Goal: Task Accomplishment & Management: Manage account settings

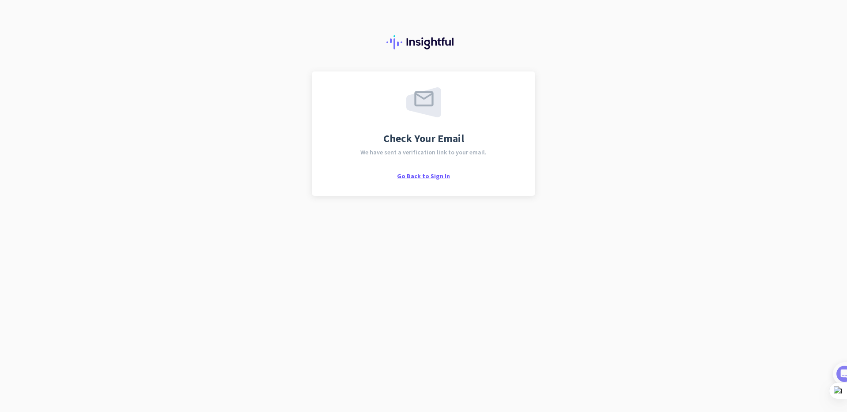
click at [431, 176] on span "Go Back to Sign In" at bounding box center [423, 176] width 53 height 8
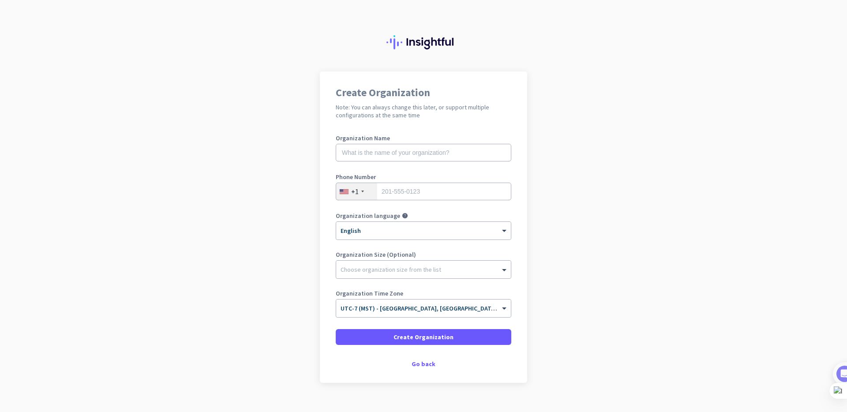
click at [564, 182] on app-onboarding-organization "Create Organization Note: You can always change this later, or support multiple…" at bounding box center [423, 249] width 847 height 356
click at [369, 139] on label "Organization Name" at bounding box center [424, 138] width 176 height 6
click at [380, 152] on input "text" at bounding box center [424, 153] width 176 height 18
type input "LeBaron and [PERSON_NAME] Insurance"
type input "4808349315"
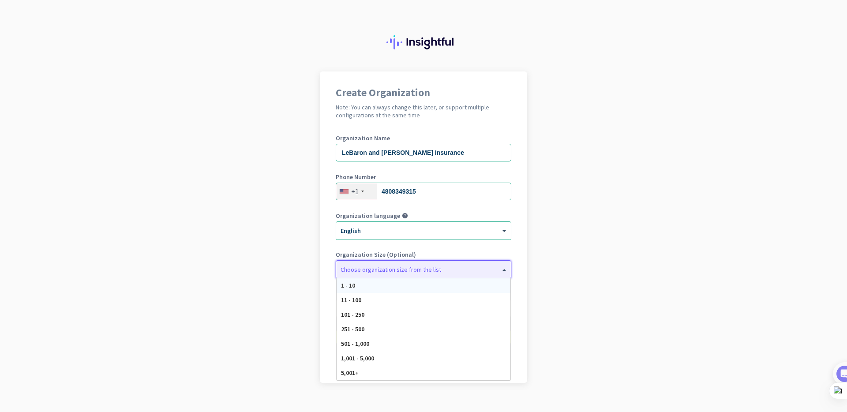
click at [493, 267] on div at bounding box center [423, 267] width 175 height 9
click at [612, 266] on app-onboarding-organization "Create Organization Note: You can always change this later, or support multiple…" at bounding box center [423, 249] width 847 height 356
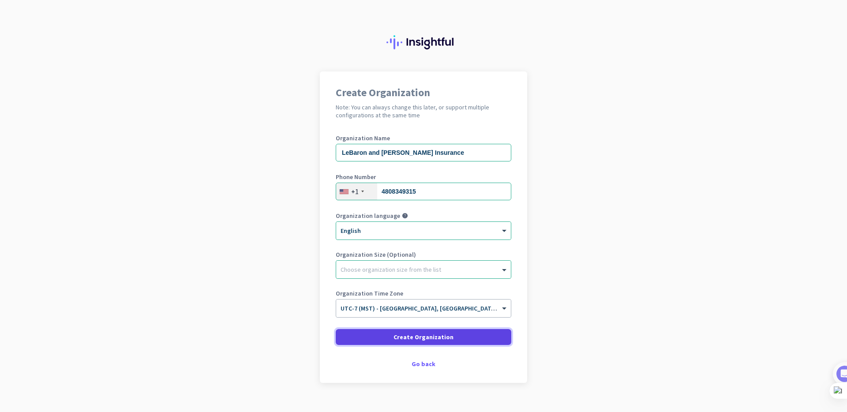
click at [432, 338] on span "Create Organization" at bounding box center [424, 337] width 60 height 9
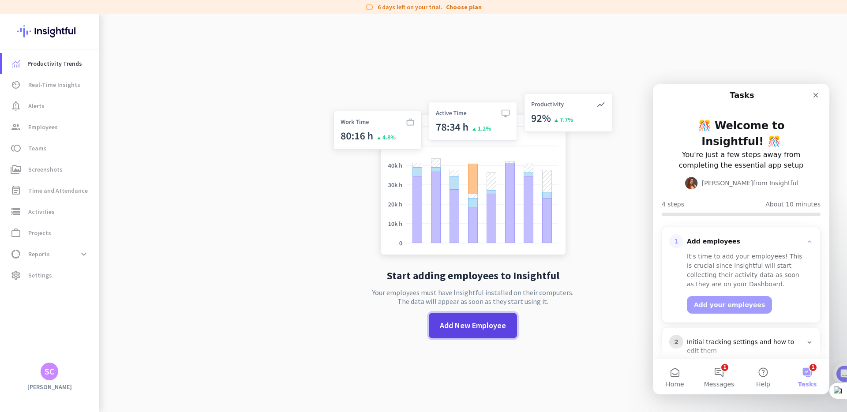
click at [489, 329] on span "Add New Employee" at bounding box center [473, 325] width 66 height 11
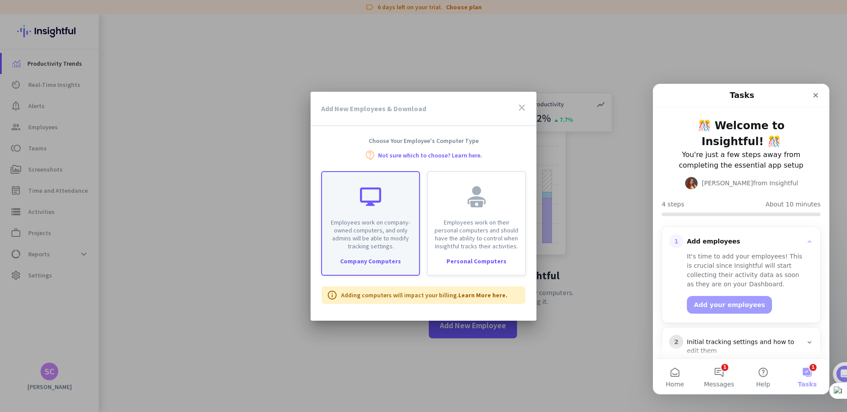
click at [356, 227] on p "Employees work on company-owned computers, and only admins will be able to modi…" at bounding box center [370, 234] width 87 height 32
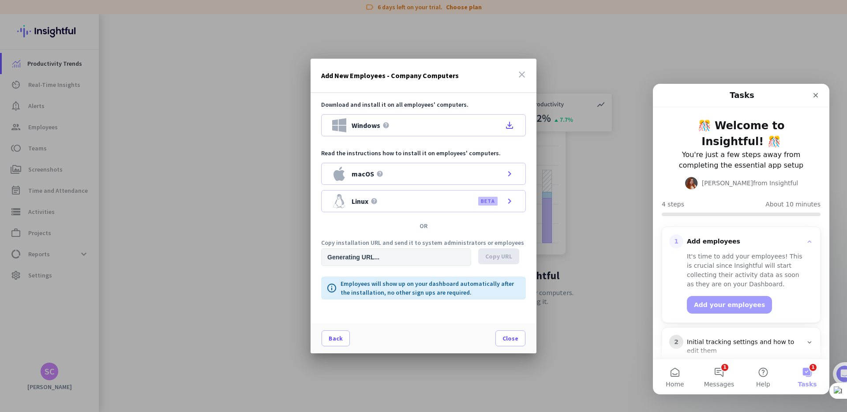
type input "[URL][DOMAIN_NAME]"
click at [500, 257] on span "Copy URL" at bounding box center [498, 256] width 27 height 9
click at [512, 335] on span "Close" at bounding box center [511, 338] width 16 height 9
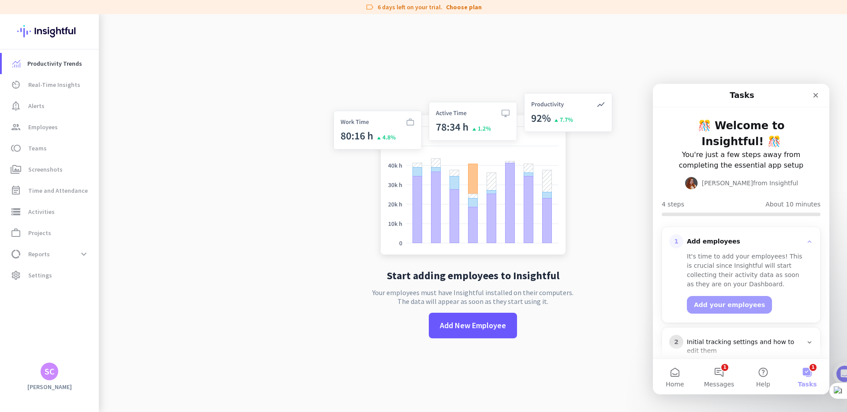
click at [251, 178] on app-no-employees "Start adding employees to Insightful Your employees must have Insightful instal…" at bounding box center [473, 220] width 749 height 412
click at [35, 276] on span "Settings" at bounding box center [40, 275] width 24 height 11
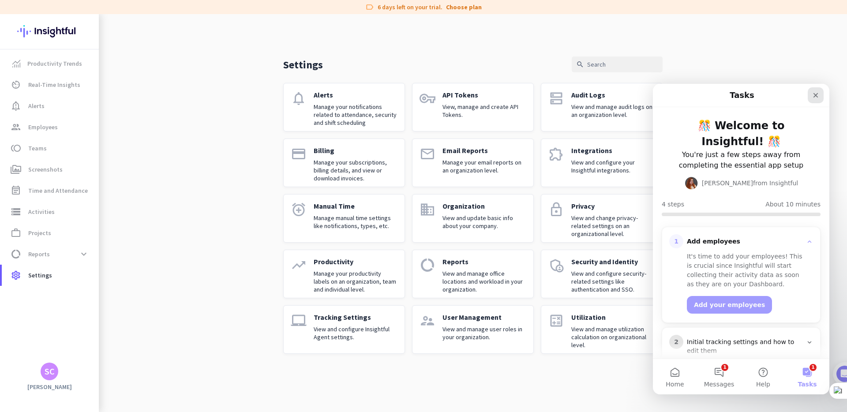
click at [821, 94] on div "Close" at bounding box center [816, 95] width 16 height 16
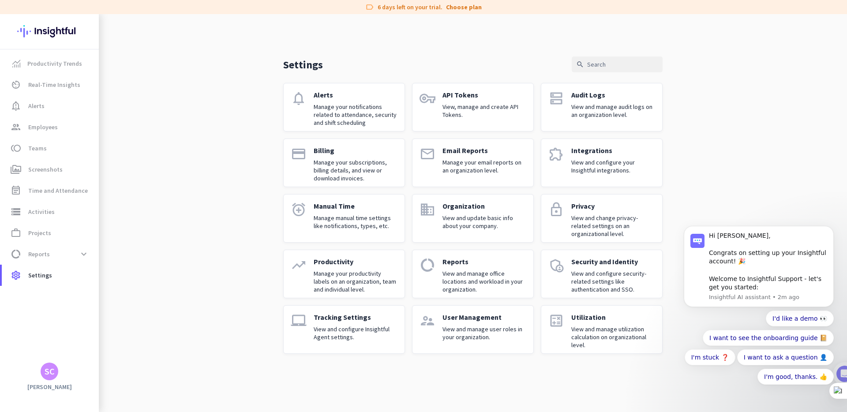
click at [477, 334] on p "View and manage user roles in your organization." at bounding box center [485, 333] width 84 height 16
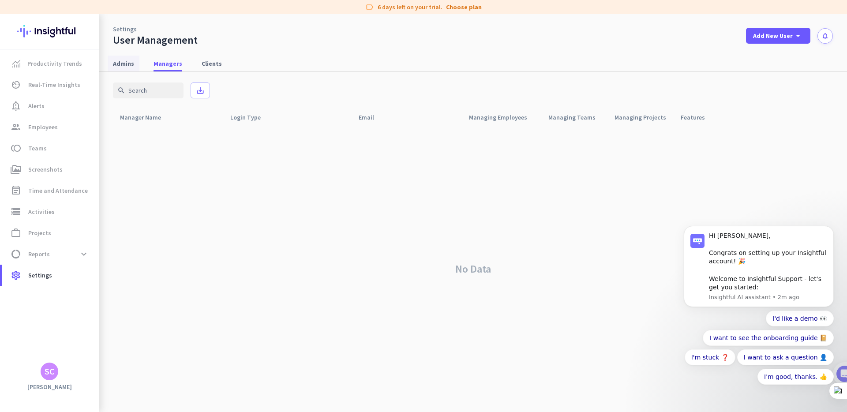
click at [125, 64] on span "Admins" at bounding box center [123, 63] width 21 height 9
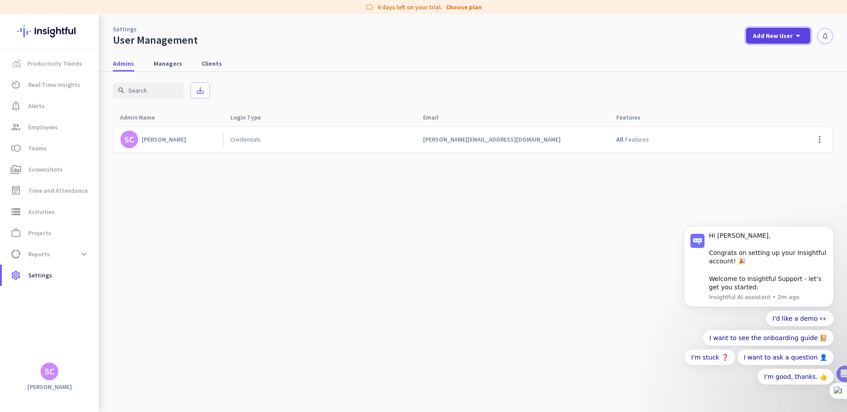
click at [791, 36] on span "Add New User" at bounding box center [773, 35] width 40 height 9
click at [786, 53] on div "Admin" at bounding box center [778, 55] width 20 height 9
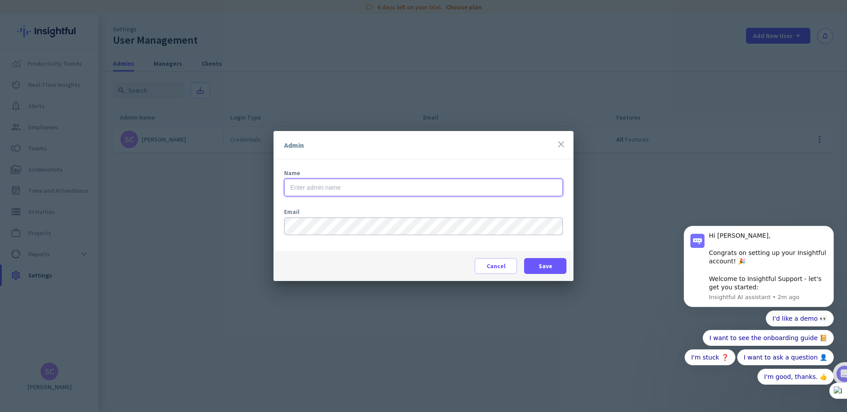
click at [387, 181] on input "text" at bounding box center [423, 188] width 279 height 18
type input "[PERSON_NAME]"
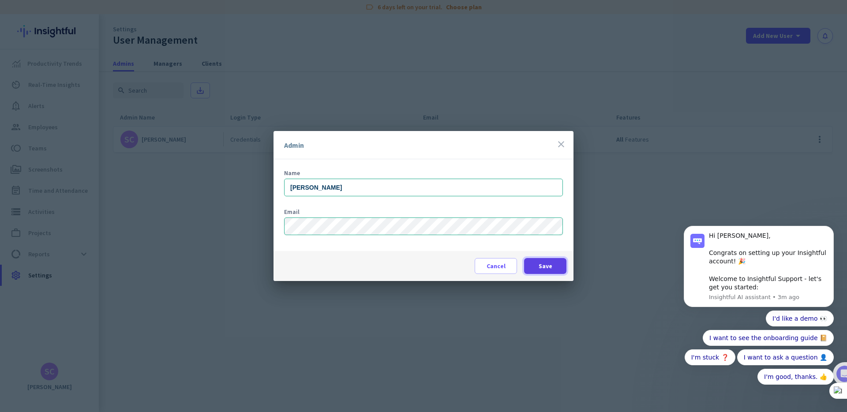
click at [540, 265] on span "Save" at bounding box center [546, 266] width 14 height 9
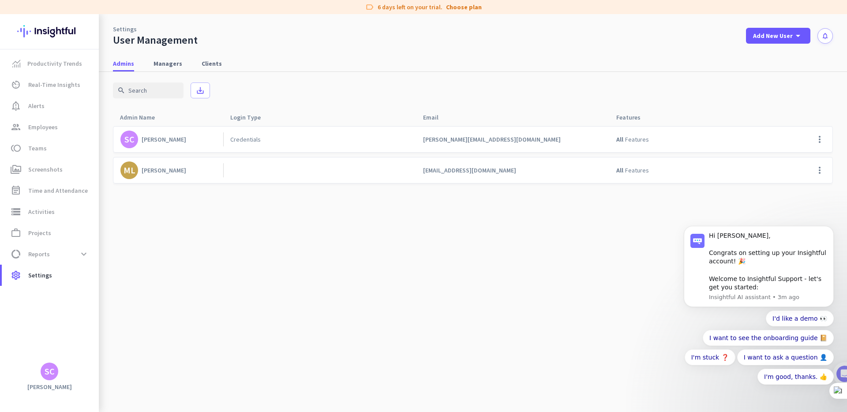
click at [404, 277] on cdk-virtual-scroll-viewport "SC [PERSON_NAME] Credentials [PERSON_NAME][EMAIL_ADDRESS][DOMAIN_NAME] All Feat…" at bounding box center [473, 269] width 720 height 286
click at [793, 37] on icon "arrow_drop_down" at bounding box center [798, 35] width 11 height 11
click at [784, 51] on div "Admin" at bounding box center [778, 55] width 20 height 9
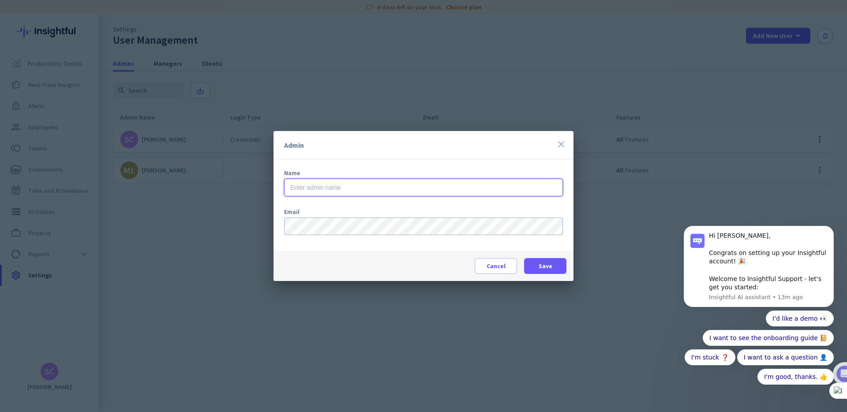
click at [359, 188] on input "text" at bounding box center [423, 188] width 279 height 18
type input "[PERSON_NAME]"
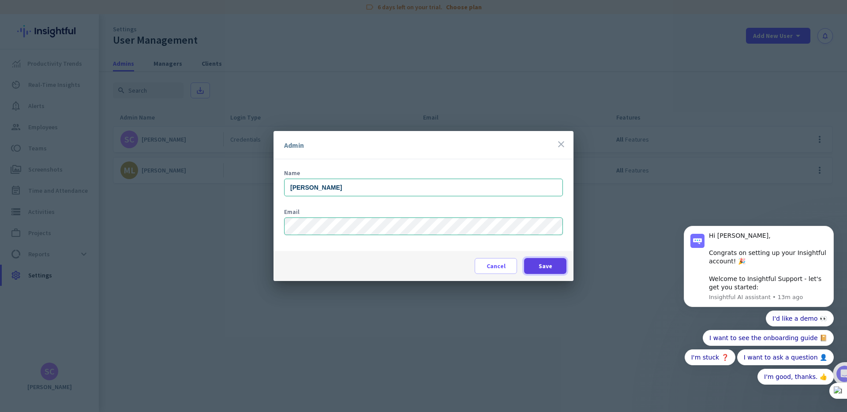
click at [544, 263] on span "Save" at bounding box center [546, 266] width 14 height 9
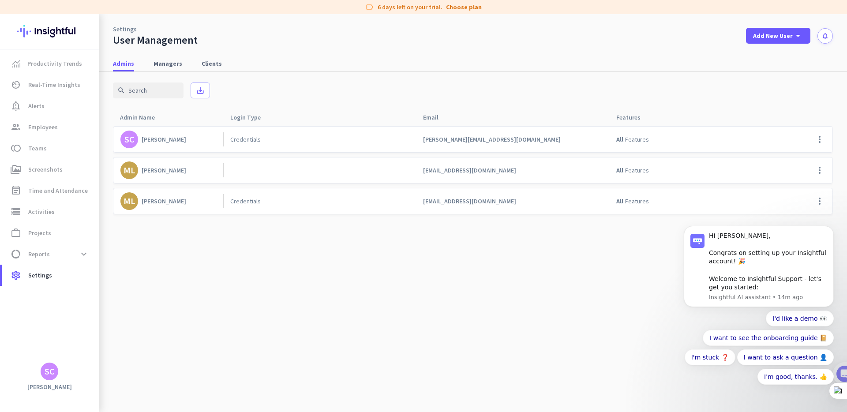
click at [824, 172] on body "Hi [PERSON_NAME], Congrats on setting up your Insightful account! 🎉 Welcome to …" at bounding box center [758, 273] width 169 height 262
click at [824, 171] on body "Hi [PERSON_NAME], Congrats on setting up your Insightful account! 🎉 Welcome to …" at bounding box center [758, 273] width 169 height 262
click at [166, 65] on span "Managers" at bounding box center [168, 63] width 29 height 9
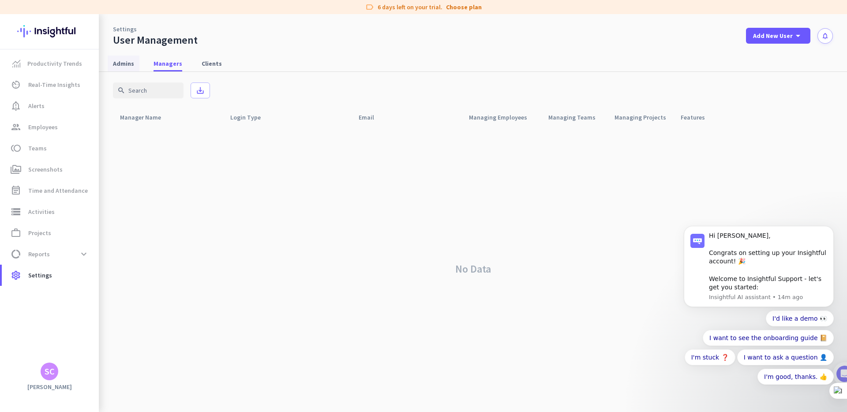
click at [121, 64] on span "Admins" at bounding box center [123, 63] width 21 height 9
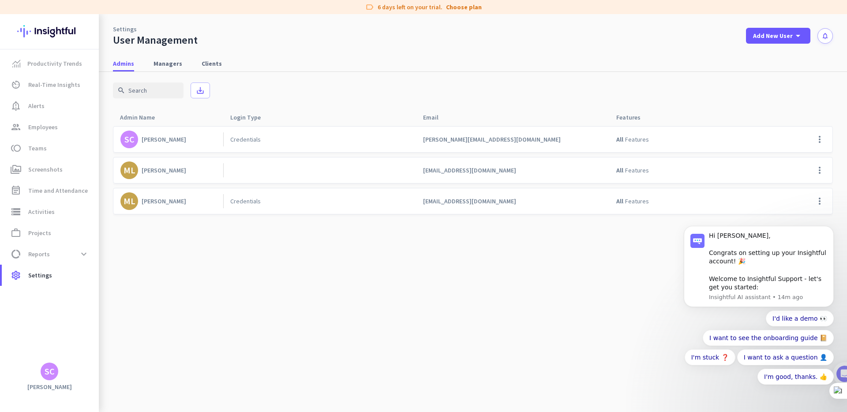
click at [824, 170] on body "Hi [PERSON_NAME], Congrats on setting up your Insightful account! 🎉 Welcome to …" at bounding box center [758, 273] width 169 height 262
click html "Hi [PERSON_NAME], Congrats on setting up your Insightful account! 🎉 Welcome to …"
click at [829, 229] on icon "Dismiss notification" at bounding box center [831, 228] width 5 height 5
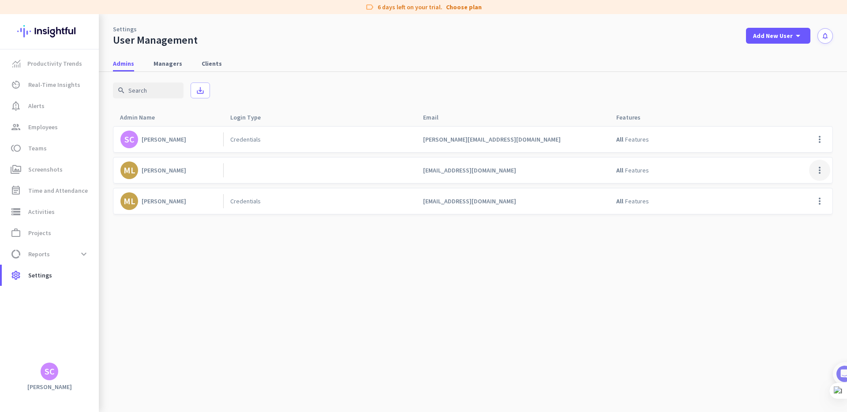
click at [821, 169] on span at bounding box center [819, 170] width 21 height 21
click at [644, 258] on div at bounding box center [423, 206] width 847 height 412
click at [172, 64] on span "Managers" at bounding box center [168, 63] width 29 height 9
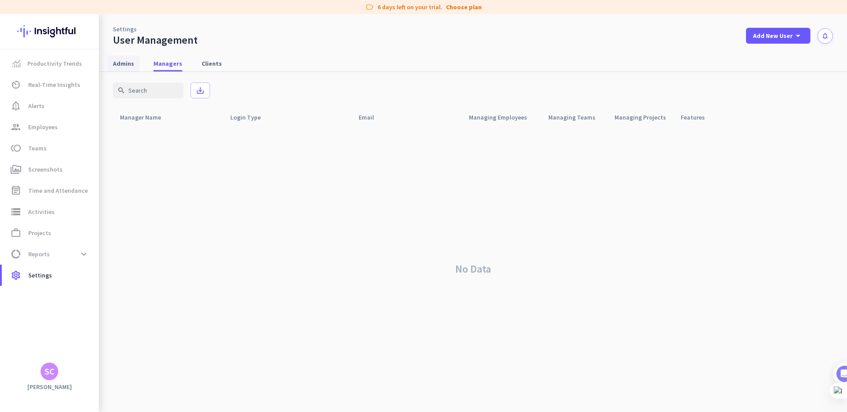
click at [125, 64] on span "Admins" at bounding box center [123, 63] width 21 height 9
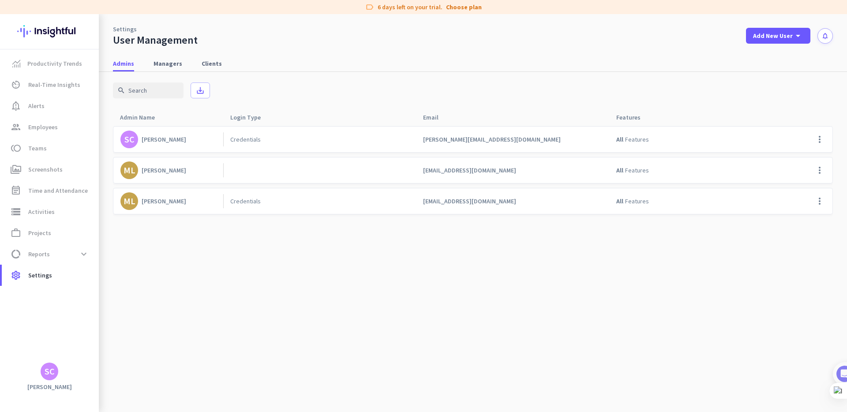
click at [411, 38] on div "Settings User Management Add New User arrow_drop_down notifications" at bounding box center [473, 30] width 749 height 33
